Goal: Task Accomplishment & Management: Manage account settings

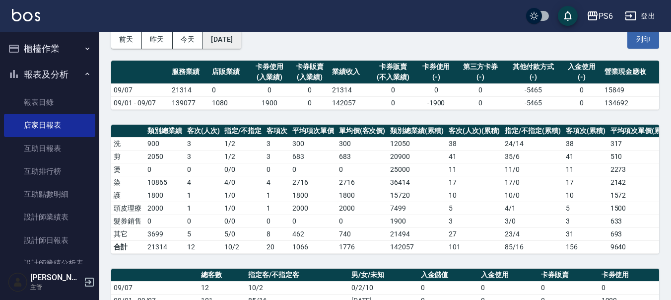
click at [230, 43] on button "[DATE]" at bounding box center [222, 39] width 38 height 18
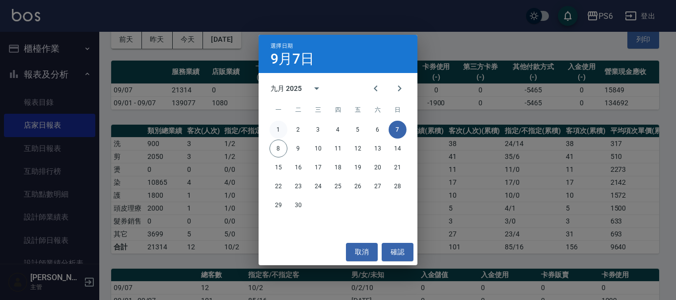
click at [280, 124] on button "1" at bounding box center [279, 130] width 18 height 18
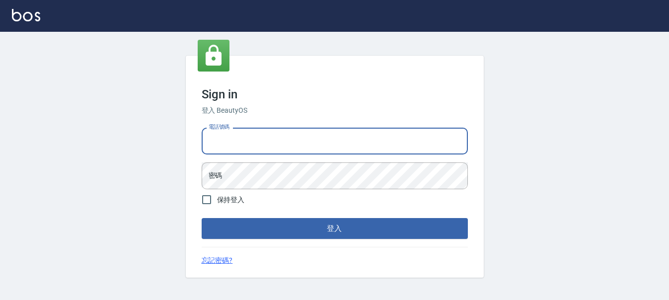
click at [252, 129] on input "電話號碼" at bounding box center [335, 141] width 266 height 27
type input "0983811952"
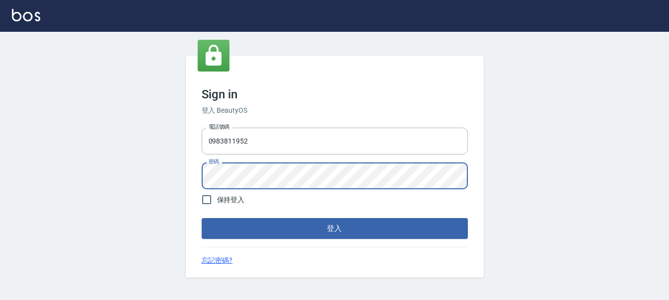
click at [202, 218] on button "登入" at bounding box center [335, 228] width 266 height 21
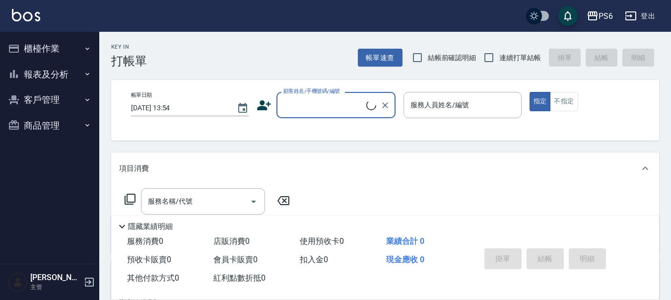
click at [69, 56] on button "櫃檯作業" at bounding box center [49, 49] width 91 height 26
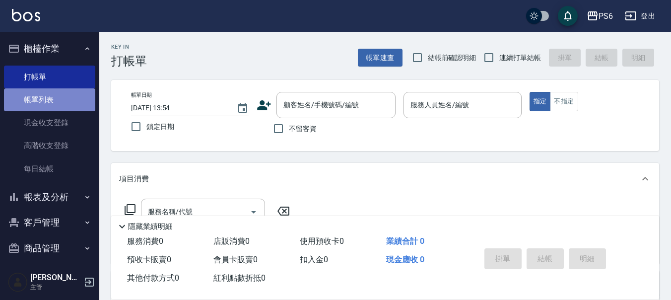
click at [67, 105] on link "帳單列表" at bounding box center [49, 99] width 91 height 23
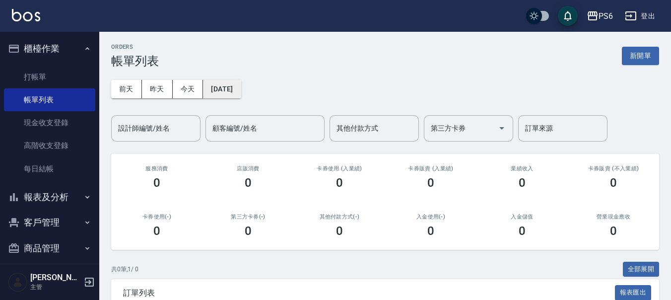
click at [227, 90] on button "2025/09/08" at bounding box center [222, 89] width 38 height 18
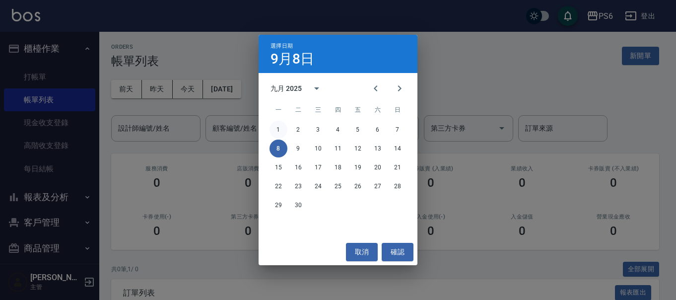
click at [279, 129] on button "1" at bounding box center [279, 130] width 18 height 18
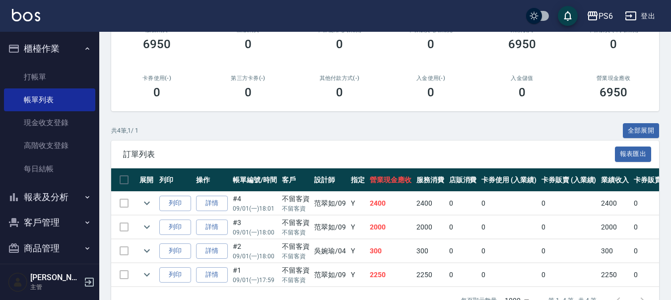
scroll to position [149, 0]
